Goal: Information Seeking & Learning: Check status

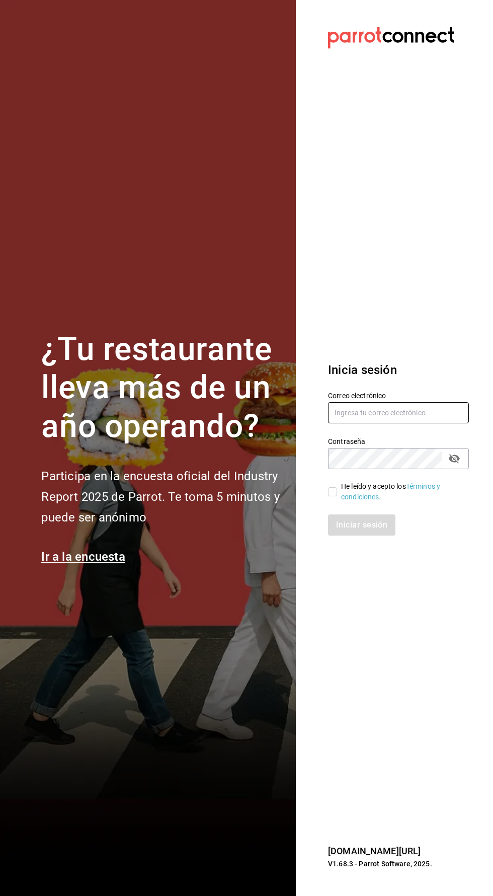
click at [394, 423] on input "text" at bounding box center [398, 412] width 141 height 21
type input "betsiecastaneda@gmail.com"
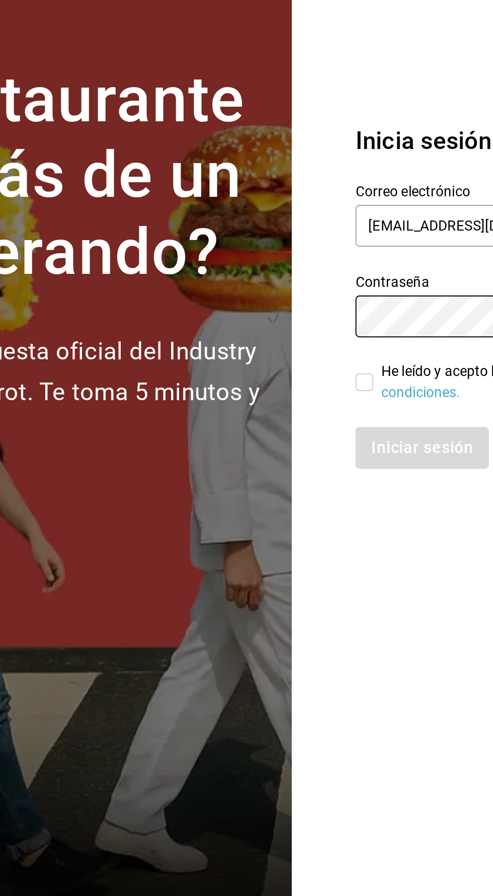
click at [332, 496] on input "He leído y acepto los Términos y condiciones." at bounding box center [332, 491] width 9 height 9
checkbox input "true"
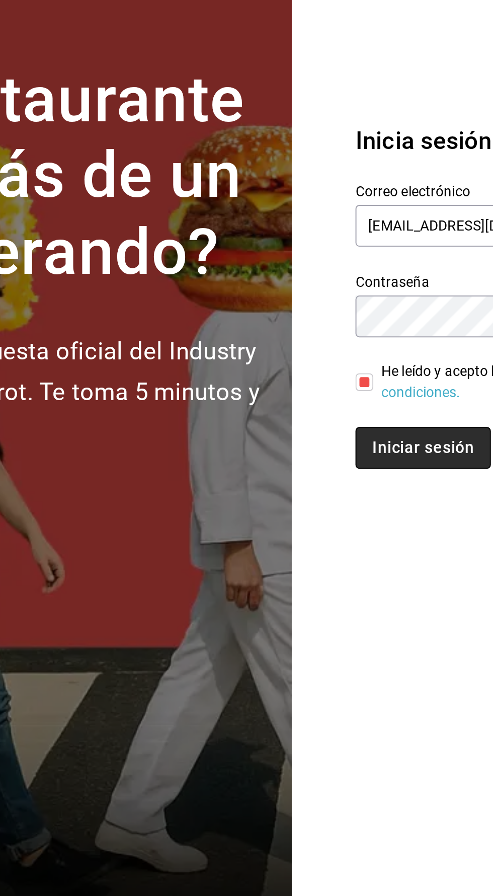
click at [353, 536] on button "Iniciar sesión" at bounding box center [362, 524] width 68 height 21
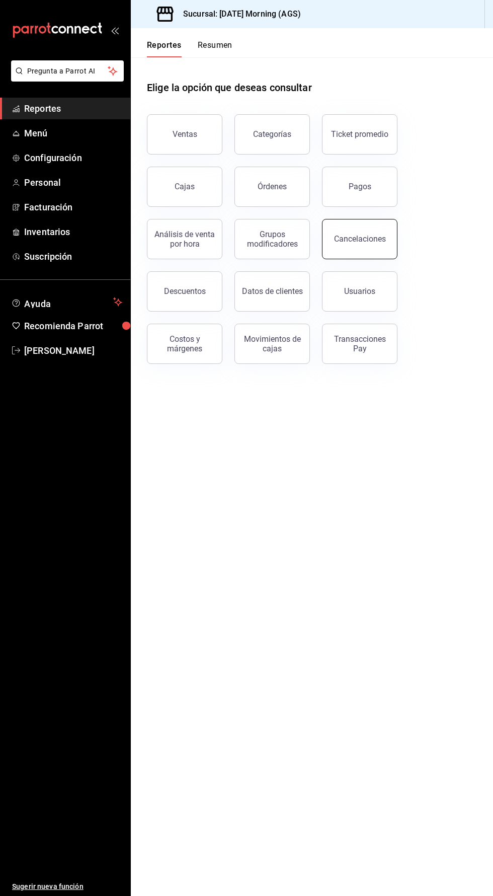
click at [369, 241] on div "Cancelaciones" at bounding box center [360, 239] width 52 height 10
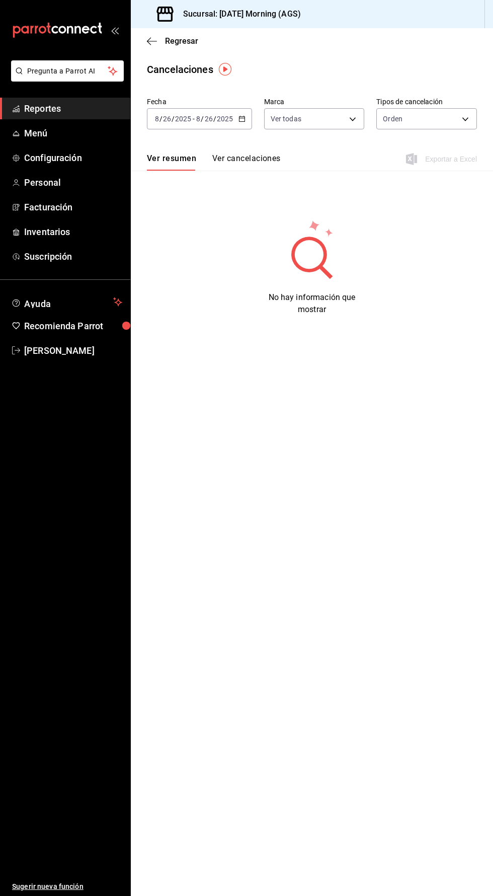
click at [241, 118] on icon "button" at bounding box center [242, 118] width 7 height 7
click at [170, 147] on span "Hoy" at bounding box center [195, 149] width 78 height 11
click at [317, 123] on body "Pregunta a Parrot AI Reportes Menú Configuración Personal Facturación Inventari…" at bounding box center [246, 448] width 493 height 896
click at [350, 286] on div at bounding box center [246, 448] width 493 height 896
click at [245, 162] on button "Ver cancelaciones" at bounding box center [246, 162] width 68 height 17
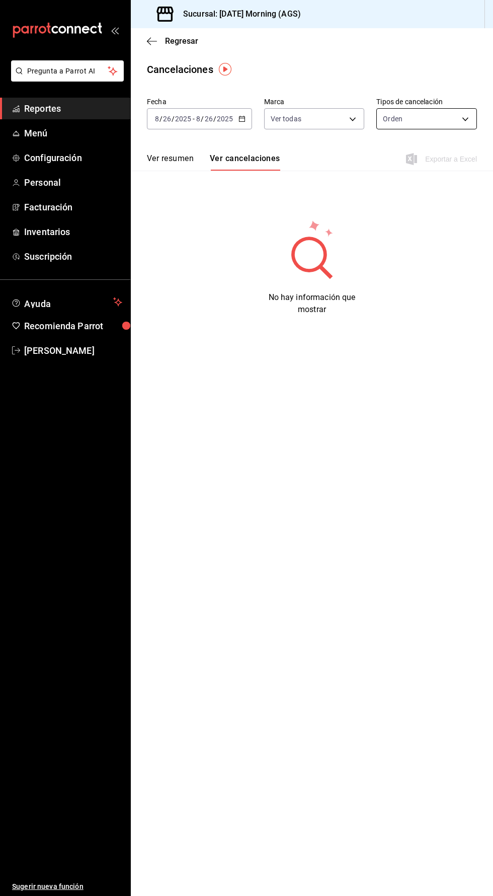
click at [437, 121] on body "Pregunta a Parrot AI Reportes Menú Configuración Personal Facturación Inventari…" at bounding box center [246, 448] width 493 height 896
click at [182, 173] on div at bounding box center [246, 448] width 493 height 896
click at [178, 158] on button "Ver resumen" at bounding box center [170, 162] width 47 height 17
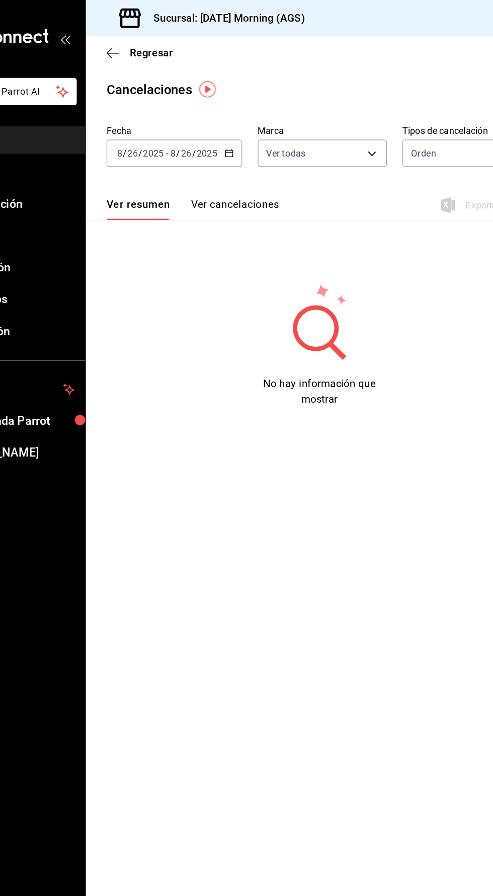
click at [240, 117] on icon "button" at bounding box center [242, 118] width 7 height 7
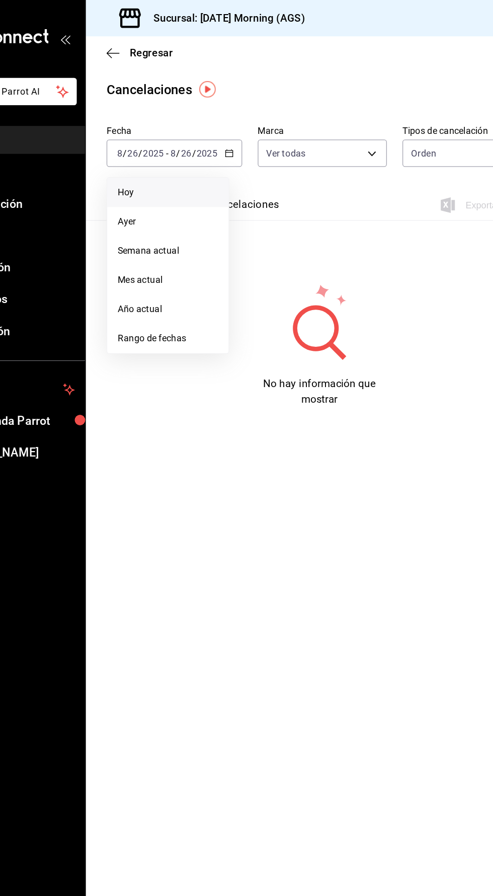
click at [163, 150] on span "Hoy" at bounding box center [195, 149] width 78 height 11
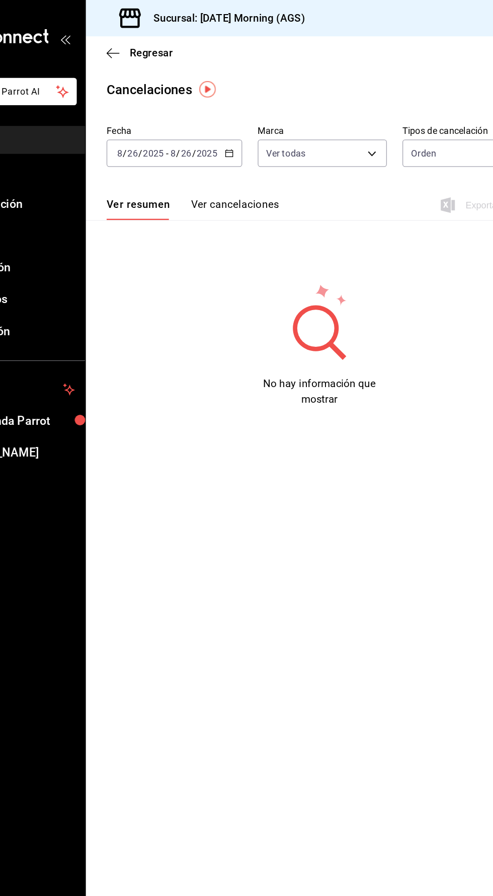
click at [254, 161] on button "Ver cancelaciones" at bounding box center [246, 162] width 68 height 17
click at [174, 164] on button "Ver resumen" at bounding box center [170, 162] width 47 height 17
click at [255, 167] on button "Ver cancelaciones" at bounding box center [246, 162] width 68 height 17
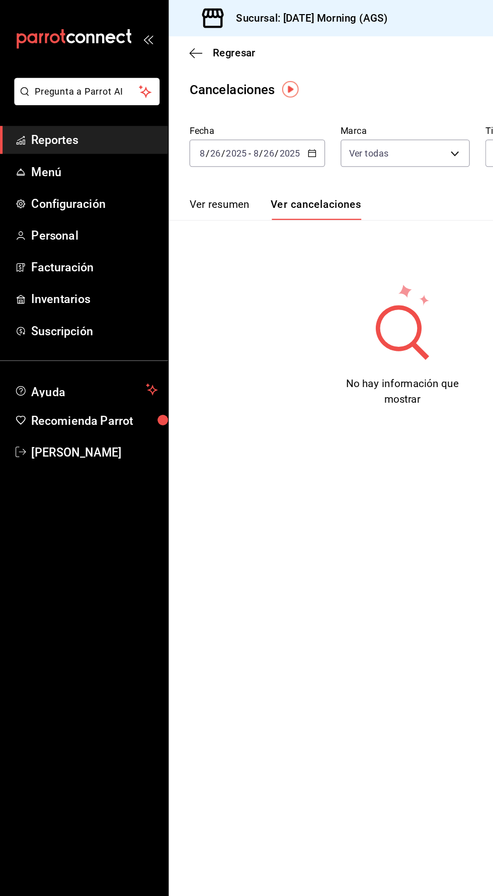
click at [75, 114] on span "Reportes" at bounding box center [73, 109] width 98 height 14
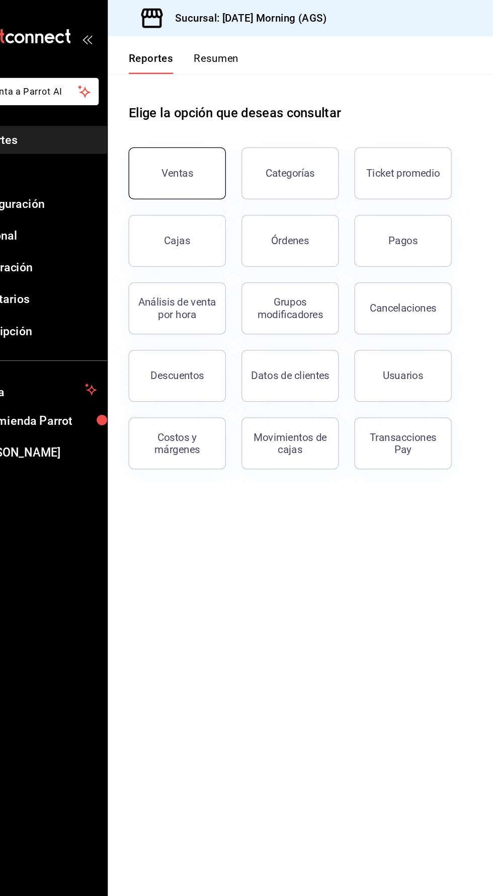
click at [194, 118] on button "Ventas" at bounding box center [184, 134] width 75 height 40
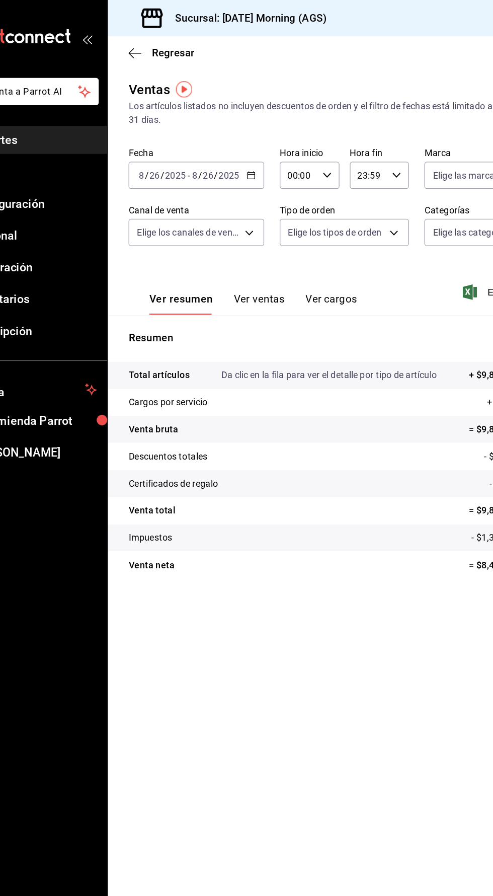
click at [241, 135] on icon "button" at bounding box center [242, 135] width 7 height 7
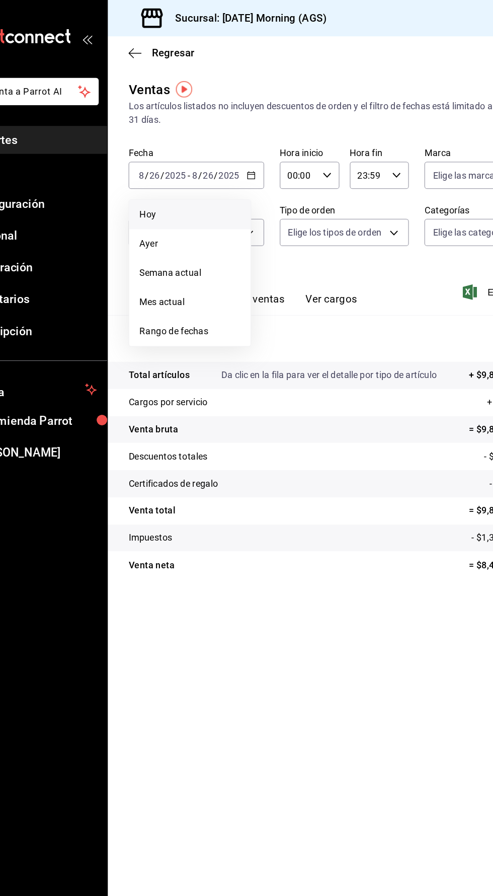
click at [178, 163] on span "Hoy" at bounding box center [195, 166] width 78 height 11
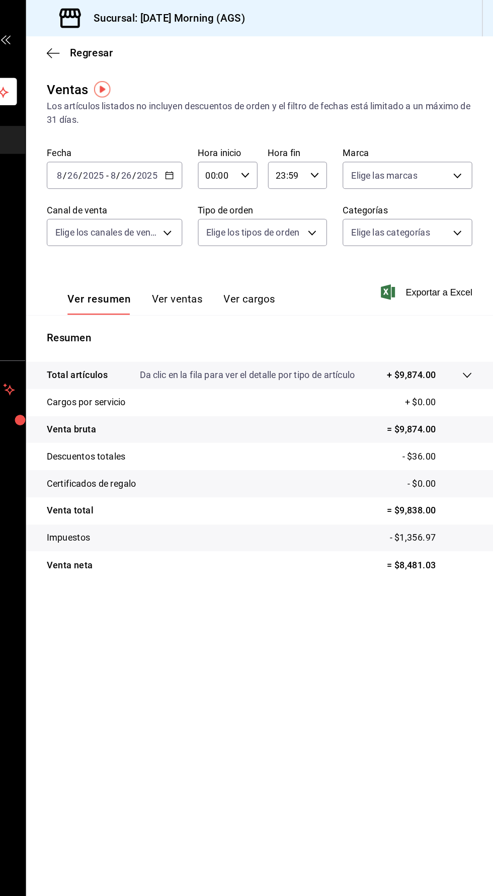
click at [258, 232] on button "Ver ventas" at bounding box center [248, 235] width 40 height 17
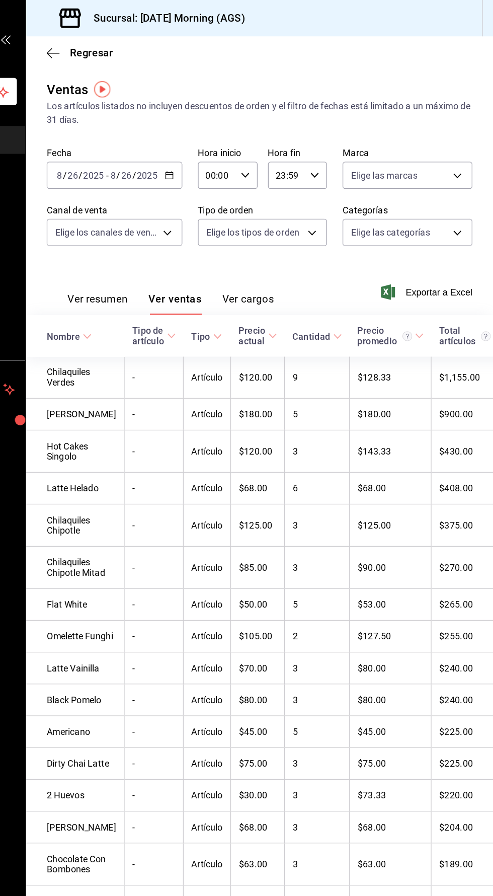
click at [318, 213] on div "Ver resumen Ver ventas Ver cargos Exportar a Excel" at bounding box center [312, 223] width 362 height 41
click at [301, 232] on button "Ver cargos" at bounding box center [303, 235] width 40 height 17
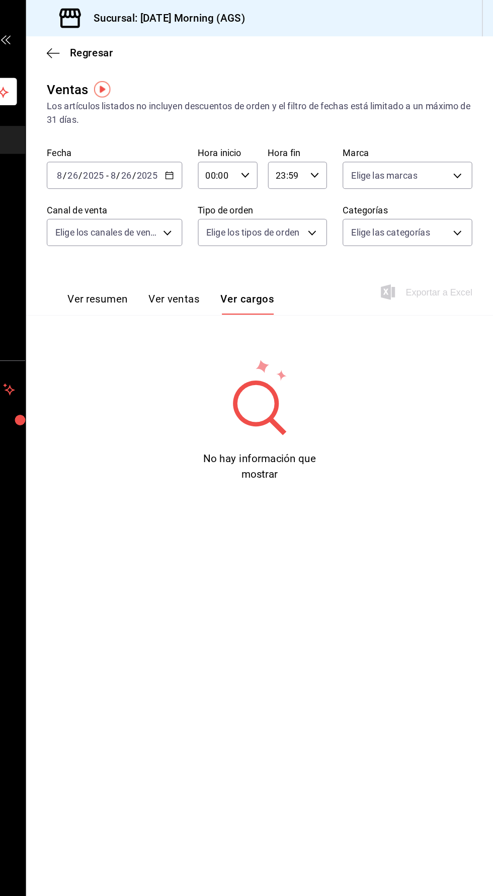
click at [196, 216] on div "Ver resumen Ver ventas Ver cargos" at bounding box center [235, 229] width 176 height 29
click at [194, 233] on button "Ver resumen" at bounding box center [186, 235] width 47 height 17
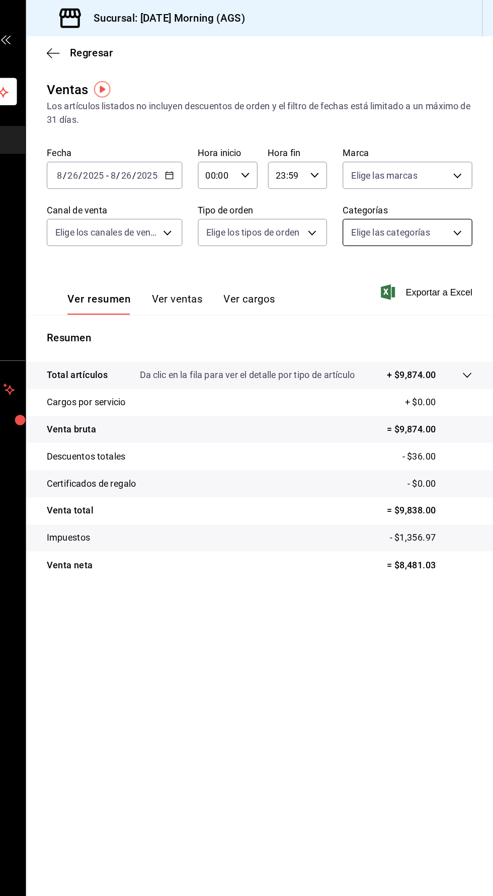
click at [457, 174] on body "Pregunta a Parrot AI Reportes Menú Configuración Personal Facturación Inventari…" at bounding box center [246, 448] width 493 height 896
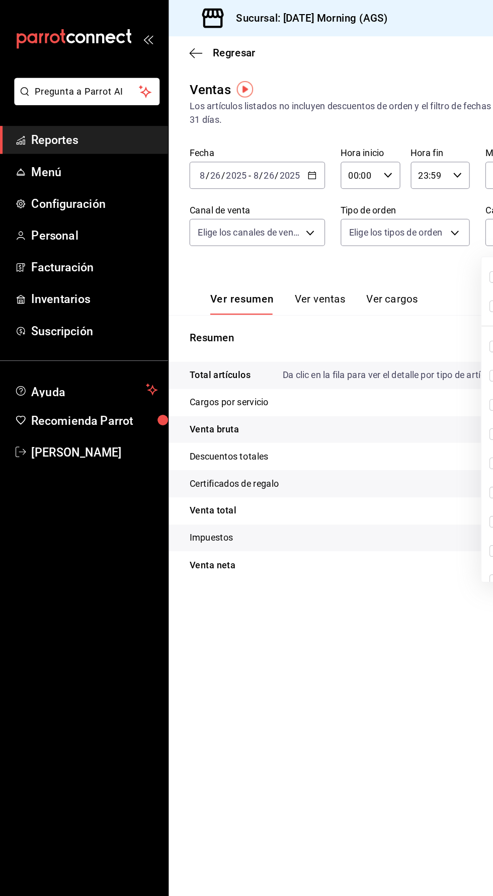
click at [104, 109] on div at bounding box center [246, 448] width 493 height 896
click at [170, 37] on span "Regresar" at bounding box center [181, 41] width 33 height 10
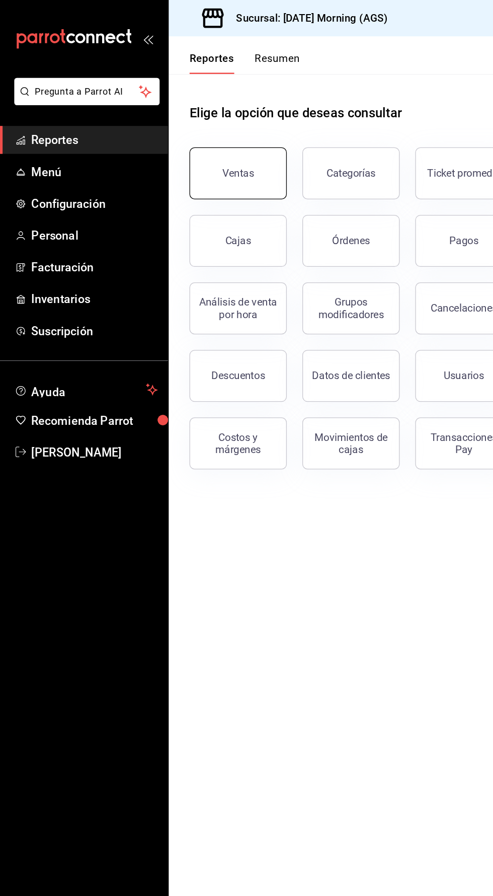
click at [193, 132] on div "Ventas" at bounding box center [185, 134] width 25 height 10
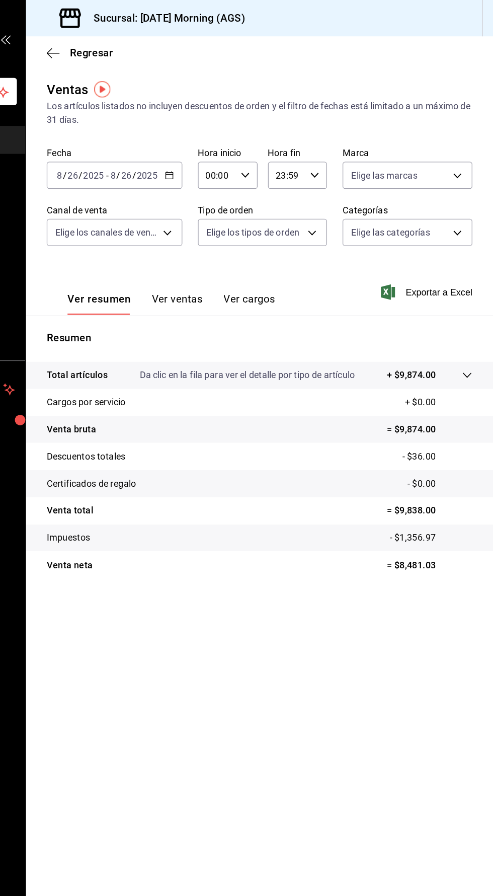
click at [311, 233] on button "Ver cargos" at bounding box center [304, 235] width 40 height 17
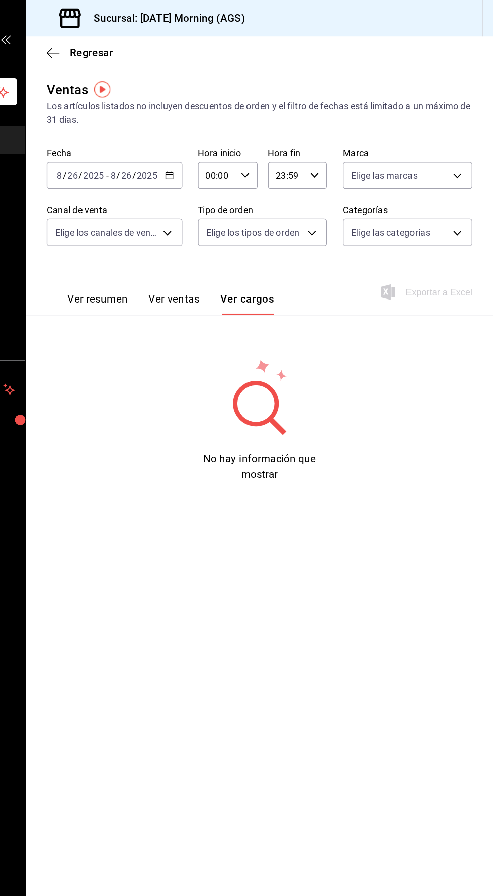
click at [255, 231] on button "Ver ventas" at bounding box center [246, 235] width 40 height 17
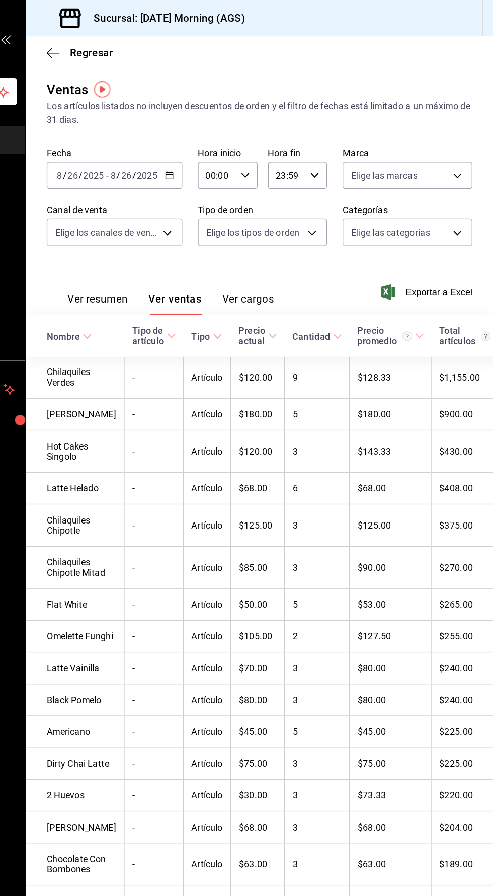
click at [194, 232] on button "Ver resumen" at bounding box center [186, 235] width 47 height 17
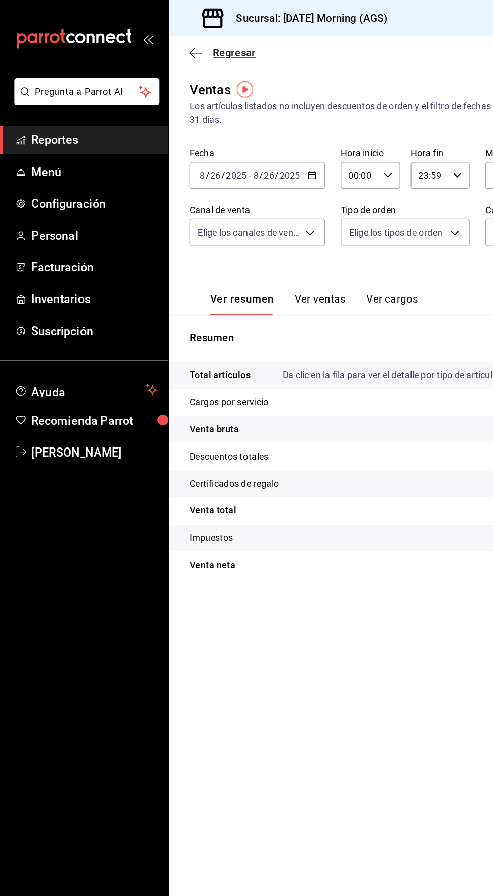
click at [177, 44] on span "Regresar" at bounding box center [181, 41] width 33 height 10
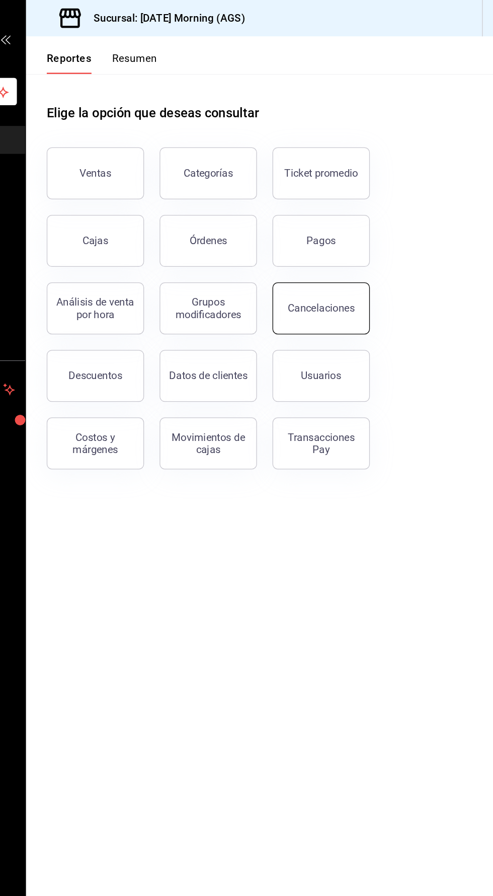
click at [357, 245] on button "Cancelaciones" at bounding box center [359, 239] width 75 height 40
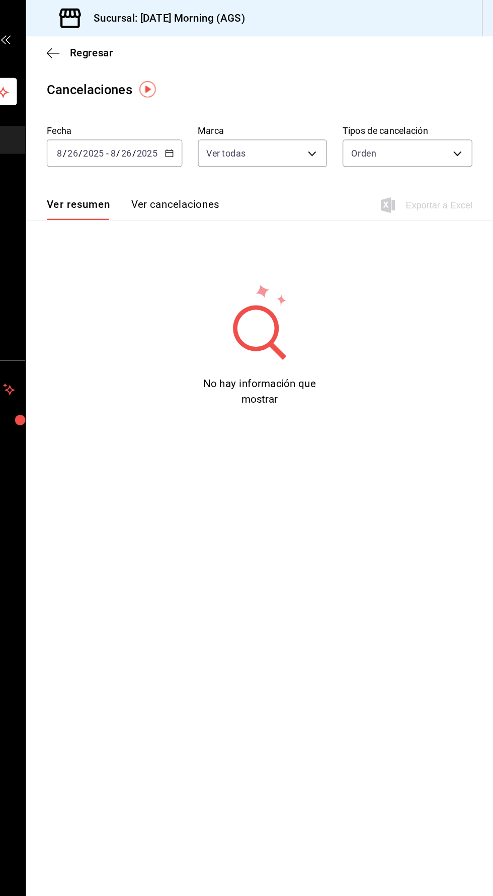
click at [262, 160] on button "Ver cancelaciones" at bounding box center [246, 162] width 68 height 17
click at [240, 117] on \(Stroke\) "button" at bounding box center [242, 119] width 6 height 6
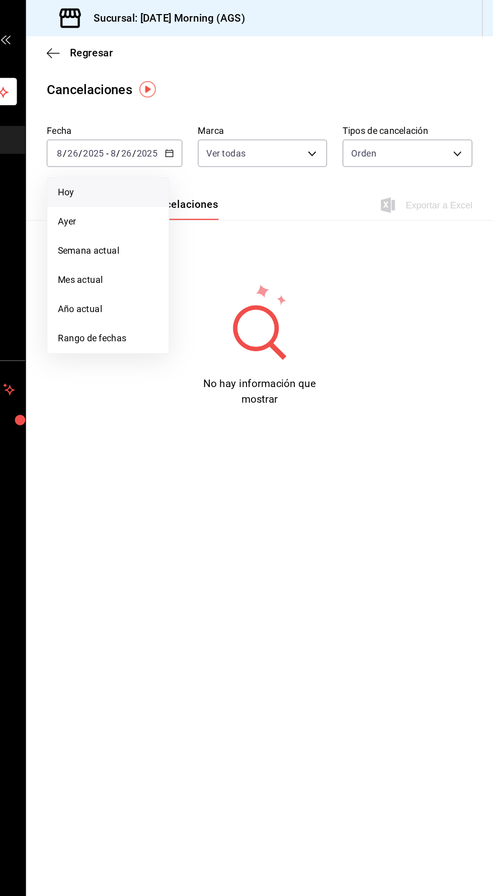
click at [179, 150] on span "Hoy" at bounding box center [195, 149] width 78 height 11
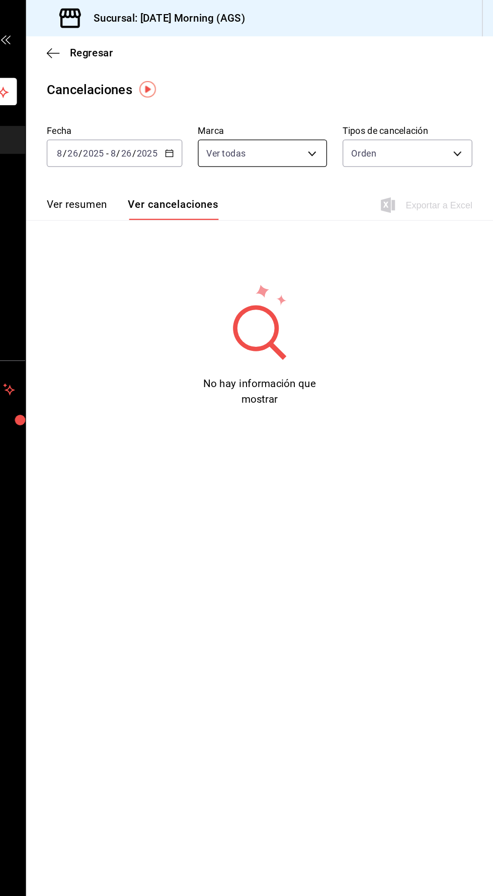
click at [349, 110] on body "Pregunta a Parrot AI Reportes Menú Configuración Personal Facturación Inventari…" at bounding box center [246, 448] width 493 height 896
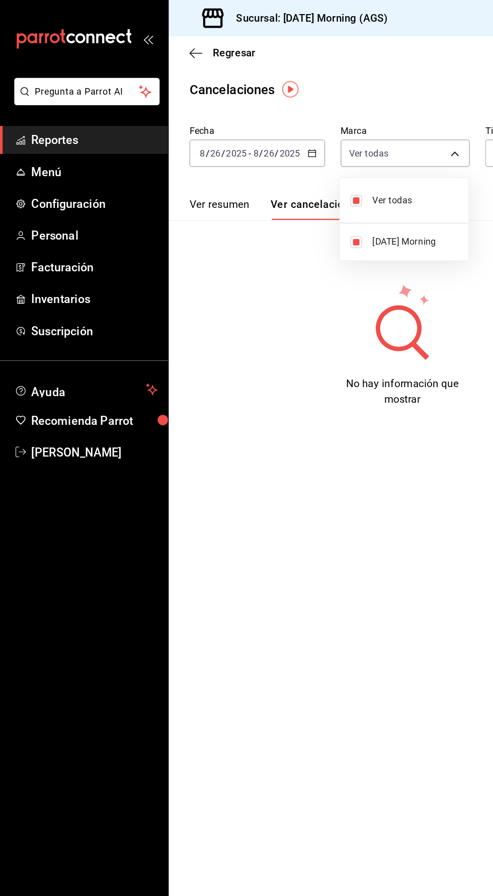
click at [221, 254] on div at bounding box center [246, 448] width 493 height 896
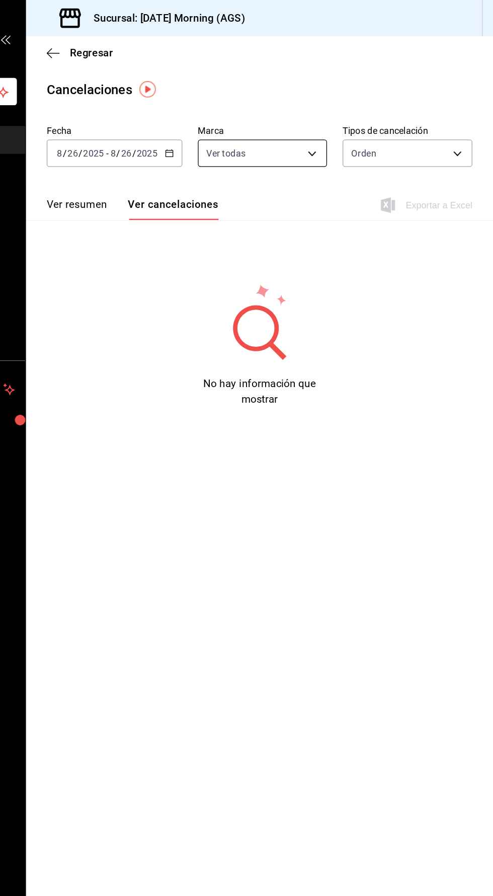
click at [349, 120] on body "Pregunta a Parrot AI Reportes Menú Configuración Personal Facturación Inventari…" at bounding box center [246, 448] width 493 height 896
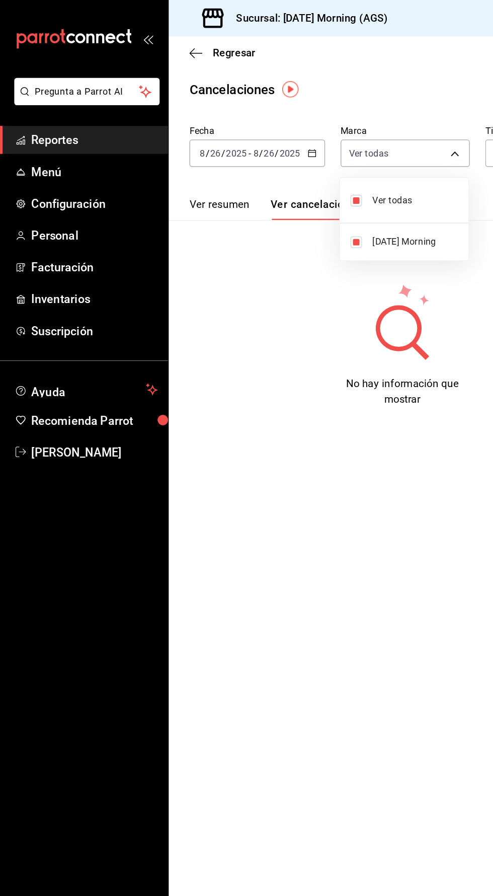
click at [317, 120] on div at bounding box center [246, 448] width 493 height 896
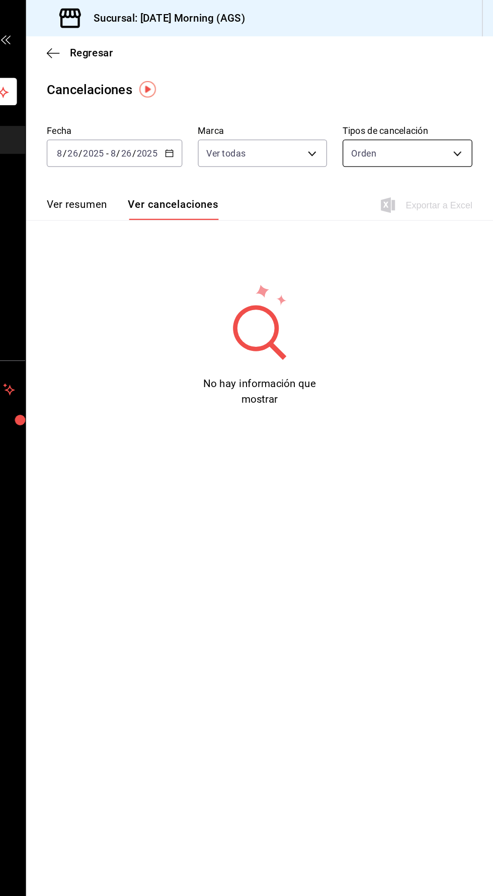
click at [430, 123] on body "Pregunta a Parrot AI Reportes Menú Configuración Personal Facturación Inventari…" at bounding box center [246, 448] width 493 height 896
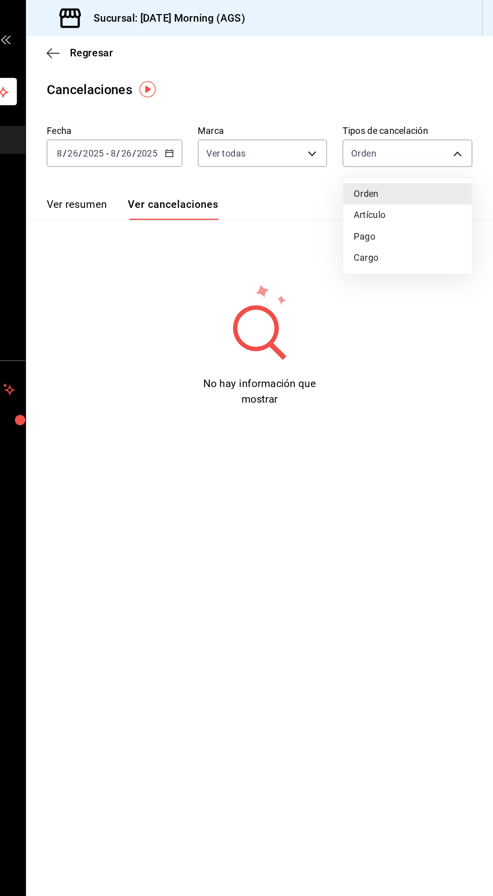
click at [405, 162] on li "Artículo" at bounding box center [427, 167] width 100 height 17
type input "ORDER_ITEM"
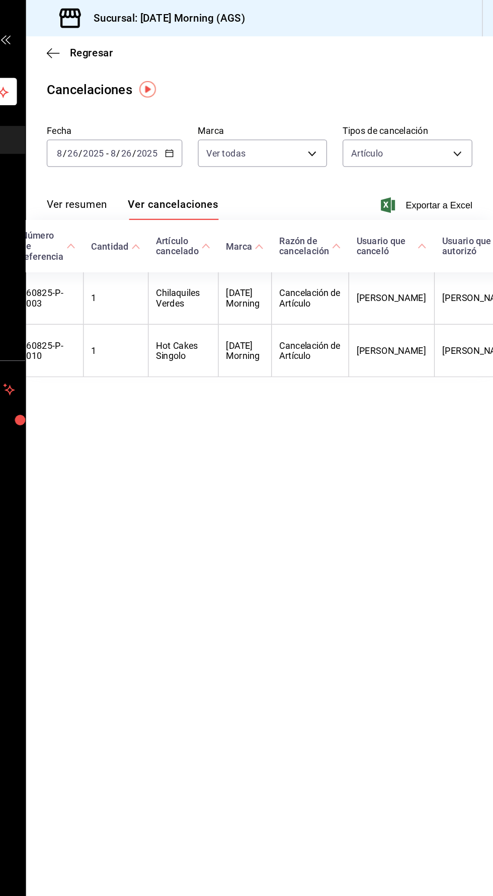
scroll to position [0, 140]
